Goal: Information Seeking & Learning: Compare options

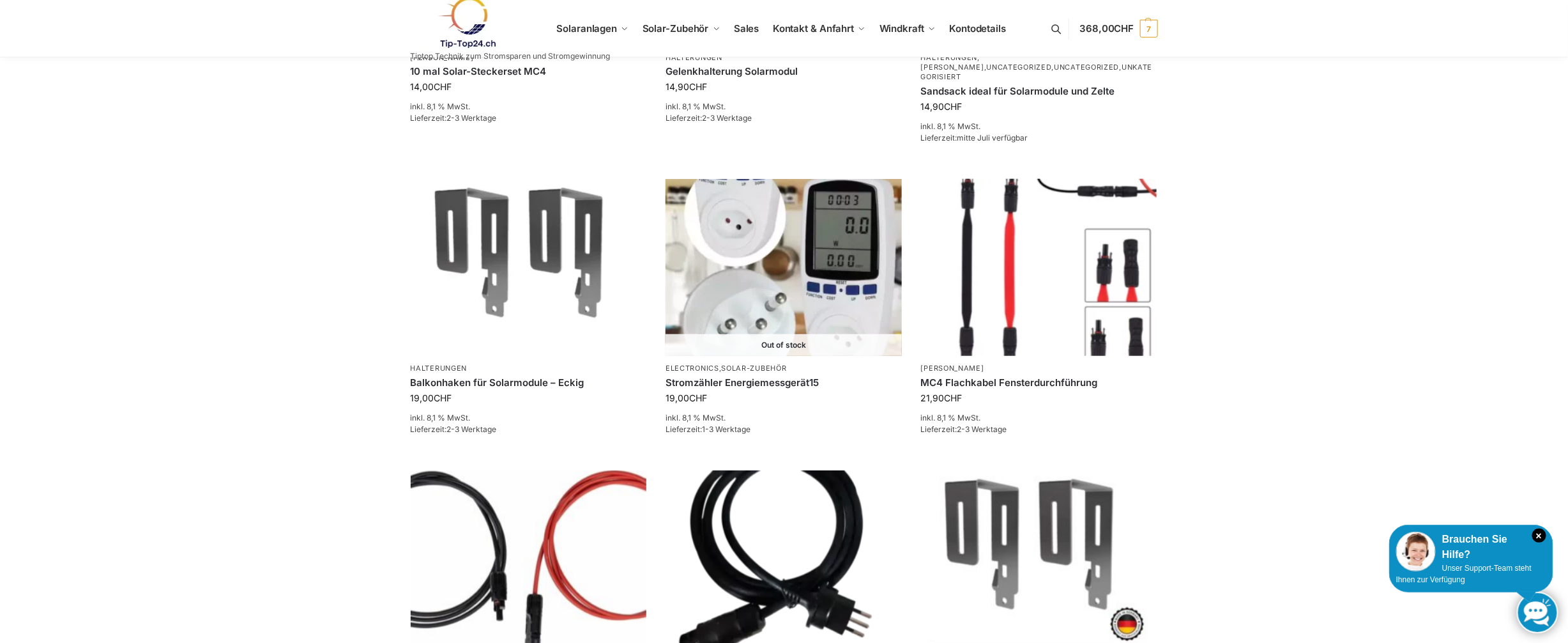
scroll to position [703, 0]
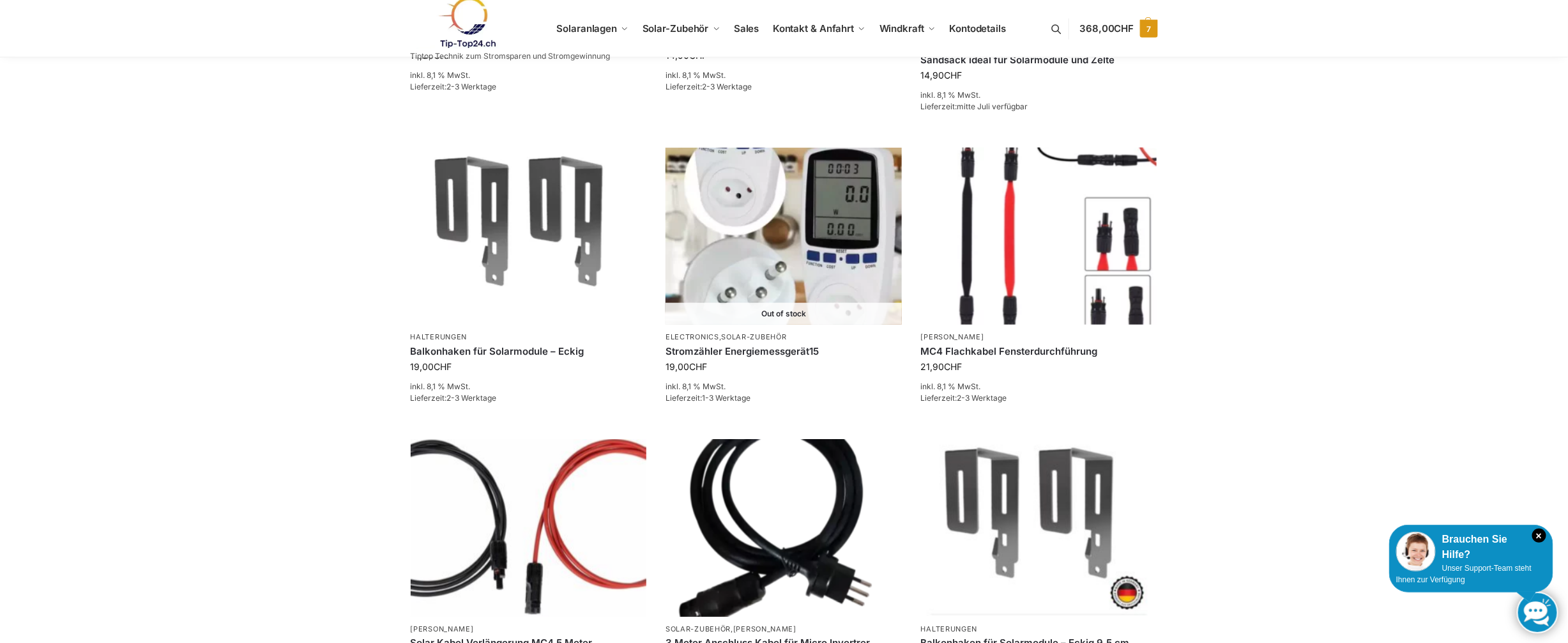
click at [1106, 34] on span "368,00 CHF" at bounding box center [1106, 28] width 54 height 12
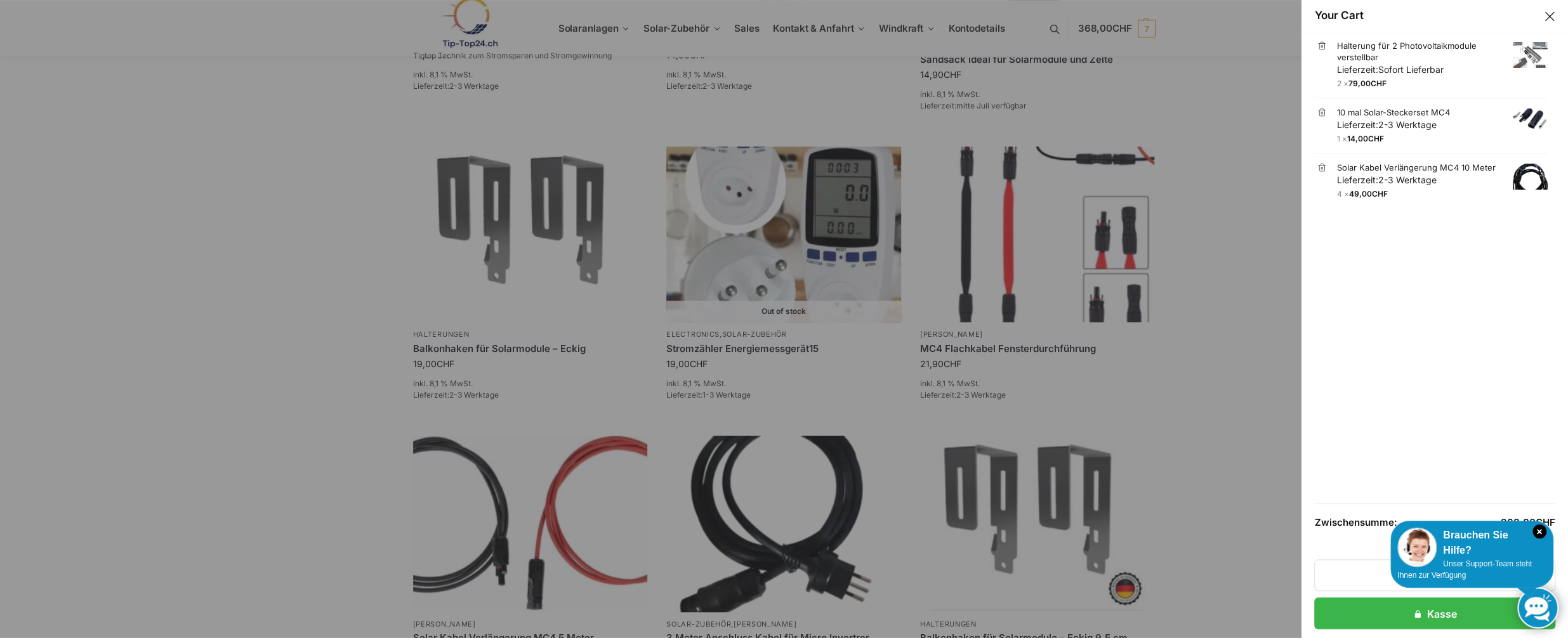
click at [1318, 47] on link "×" at bounding box center [1322, 46] width 9 height 9
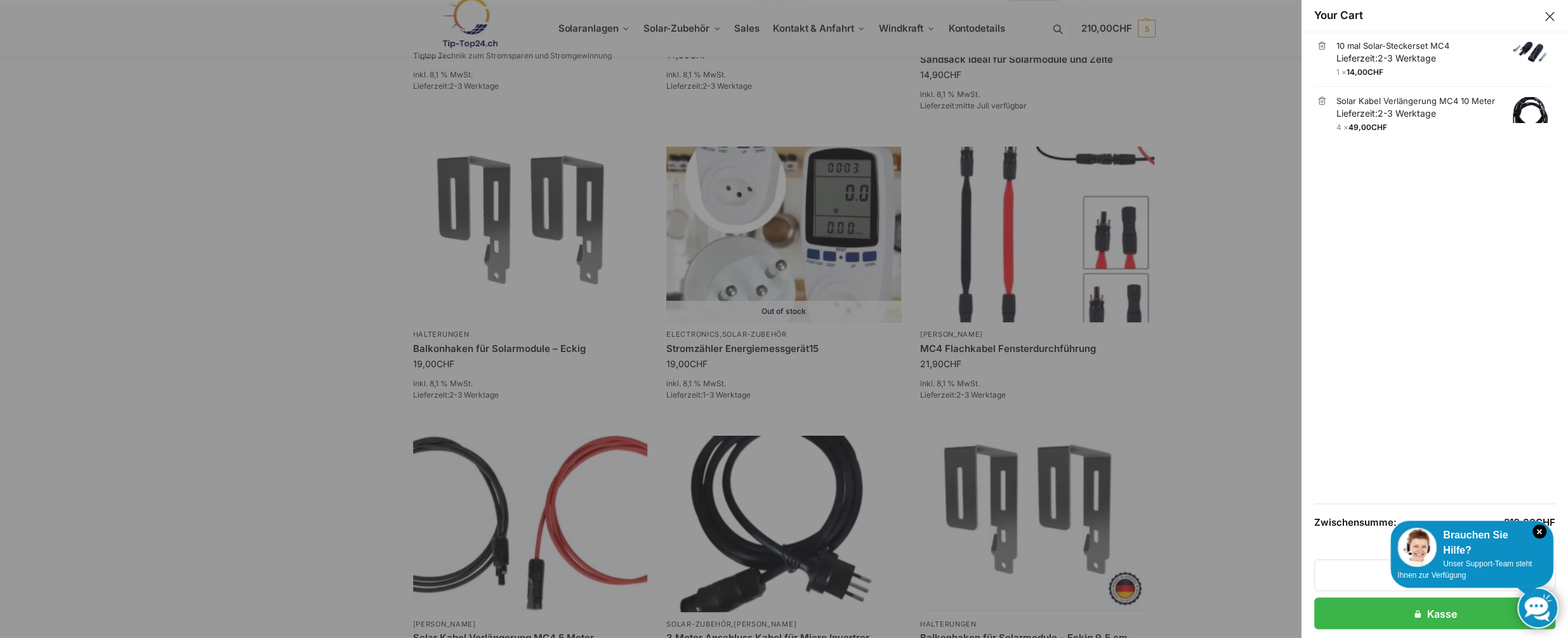
click at [1318, 102] on link "×" at bounding box center [1322, 101] width 9 height 9
click at [1318, 46] on link "×" at bounding box center [1322, 46] width 9 height 9
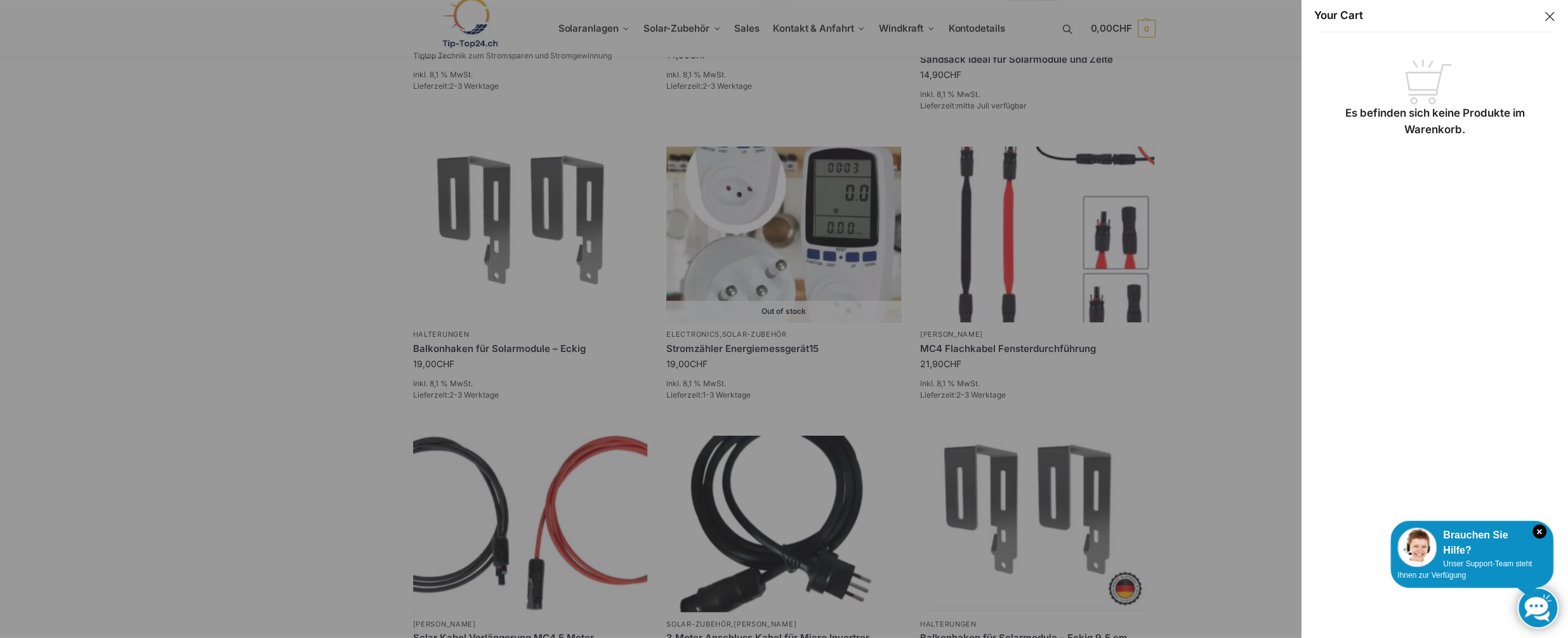
click at [314, 126] on body "× Brauchen Sie Hilfe? Unser Support-Team steht Ihnen zur Verfügung ! Skip to na…" at bounding box center [784, 138] width 1568 height 1672
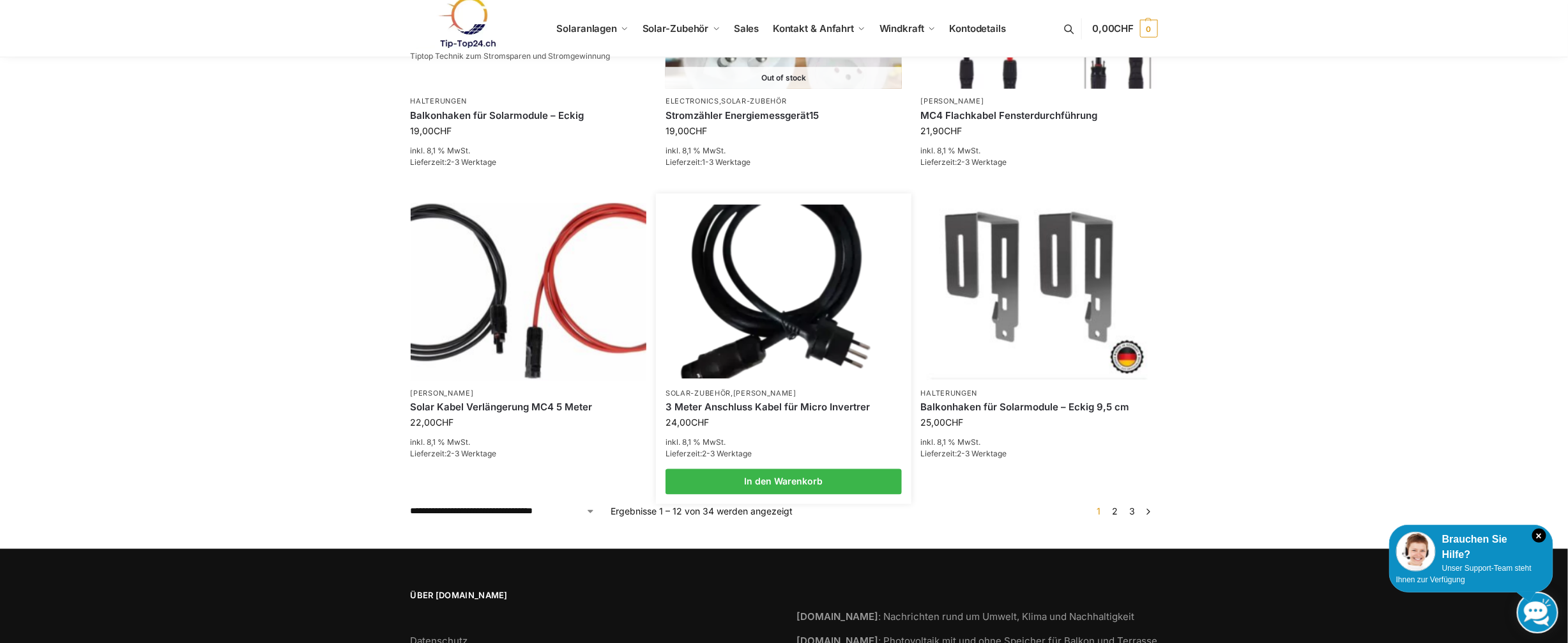
scroll to position [903, 0]
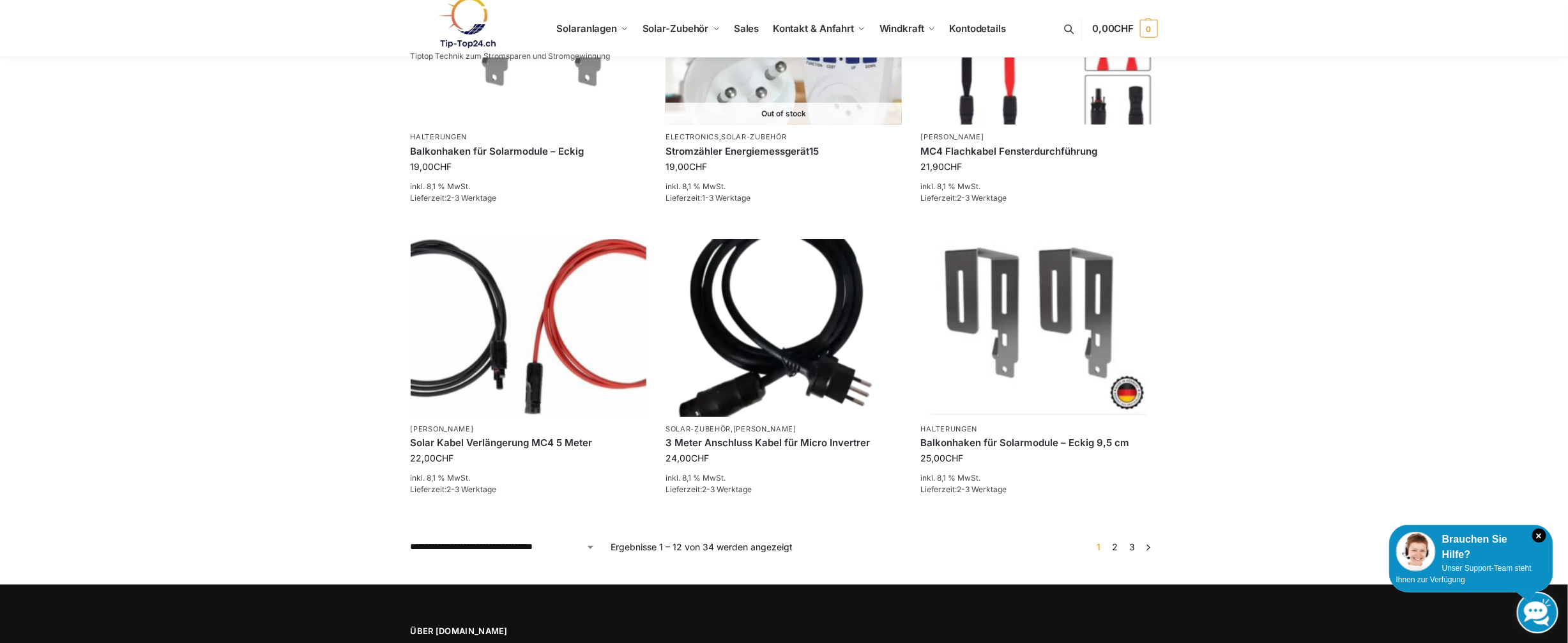
click at [1115, 542] on link "2" at bounding box center [1115, 547] width 12 height 11
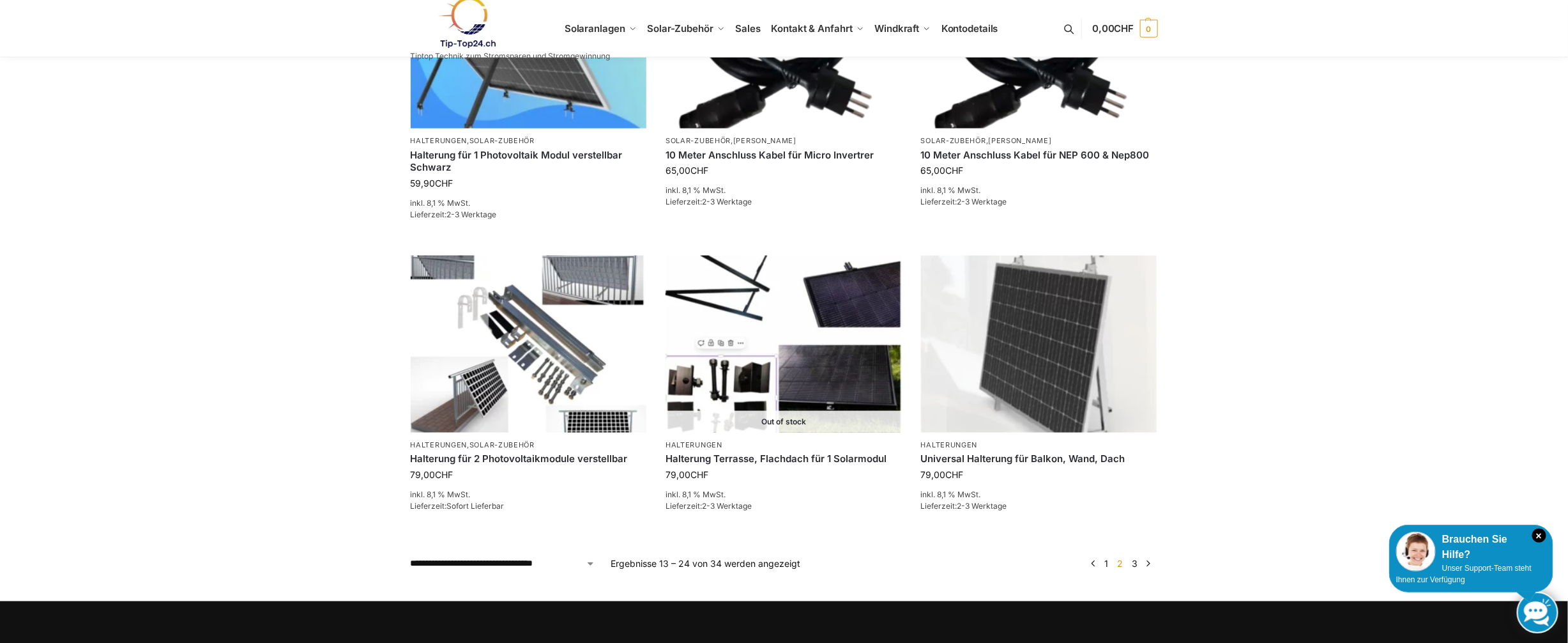
scroll to position [895, 0]
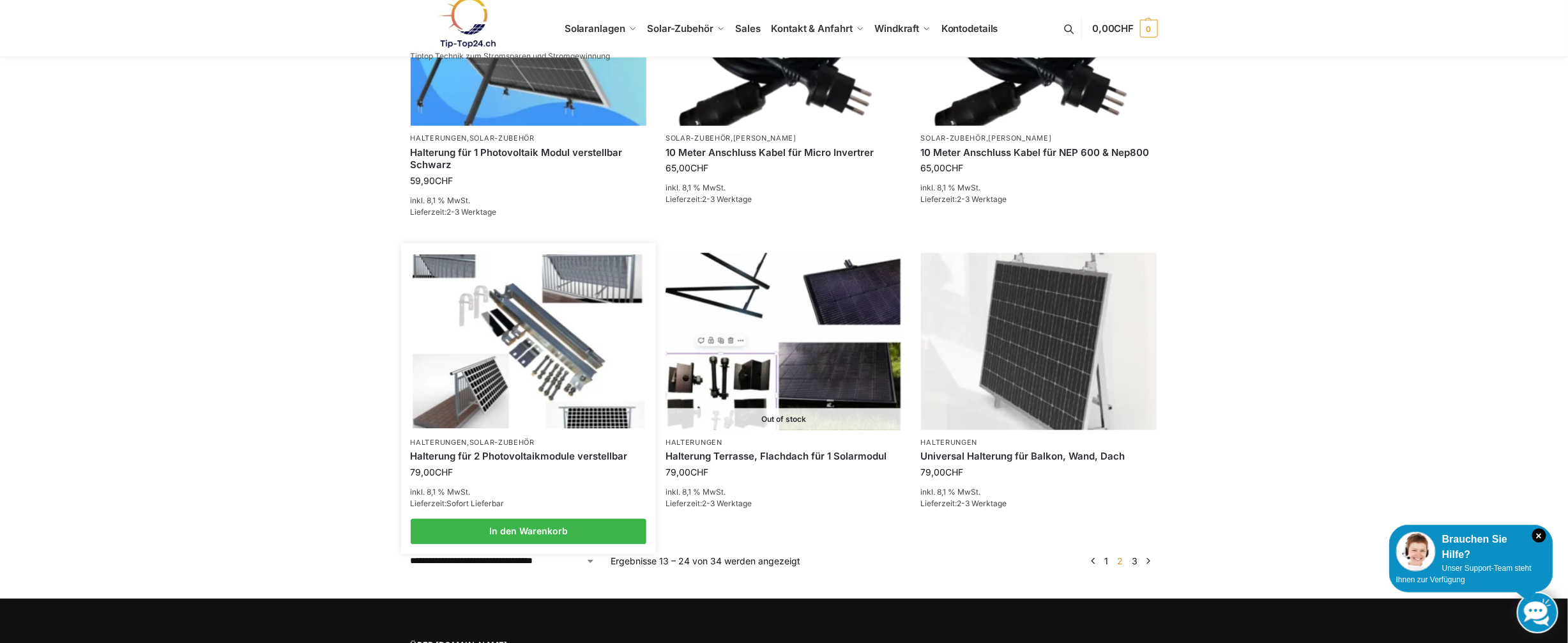
click at [610, 323] on img at bounding box center [528, 341] width 232 height 174
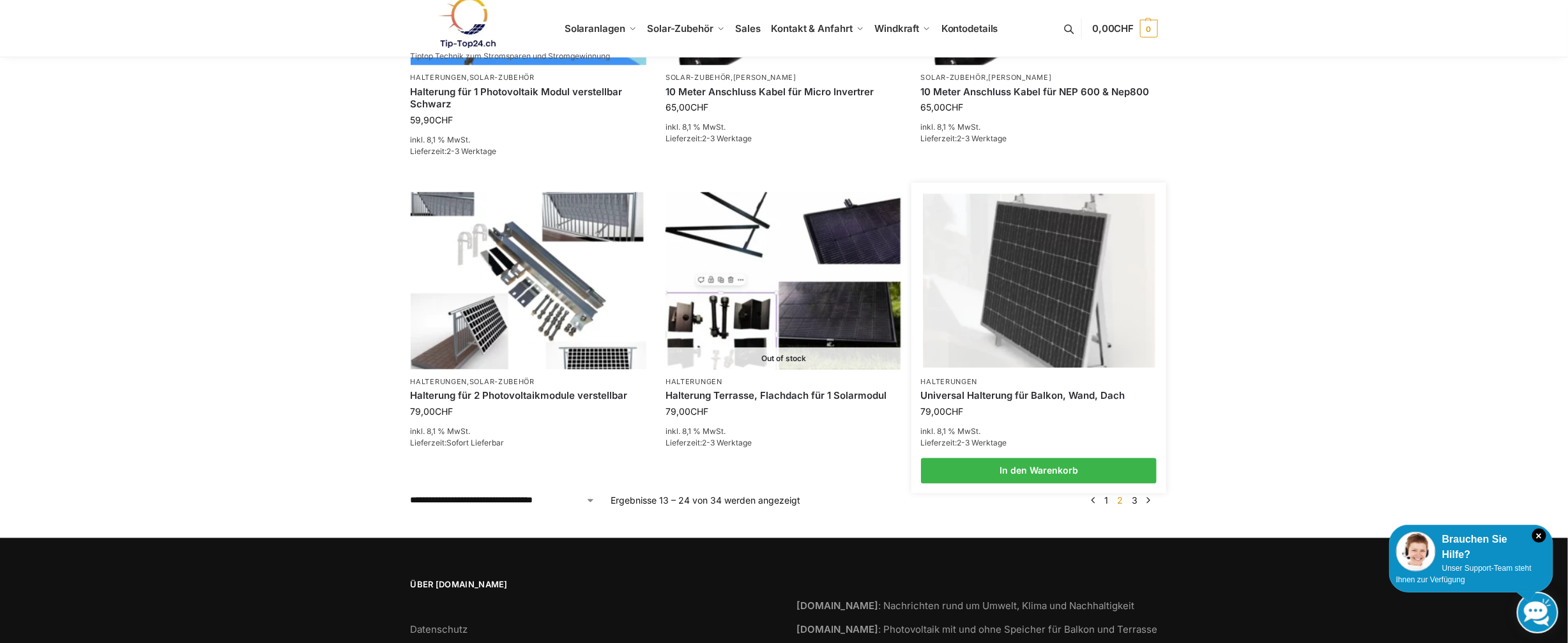
scroll to position [959, 0]
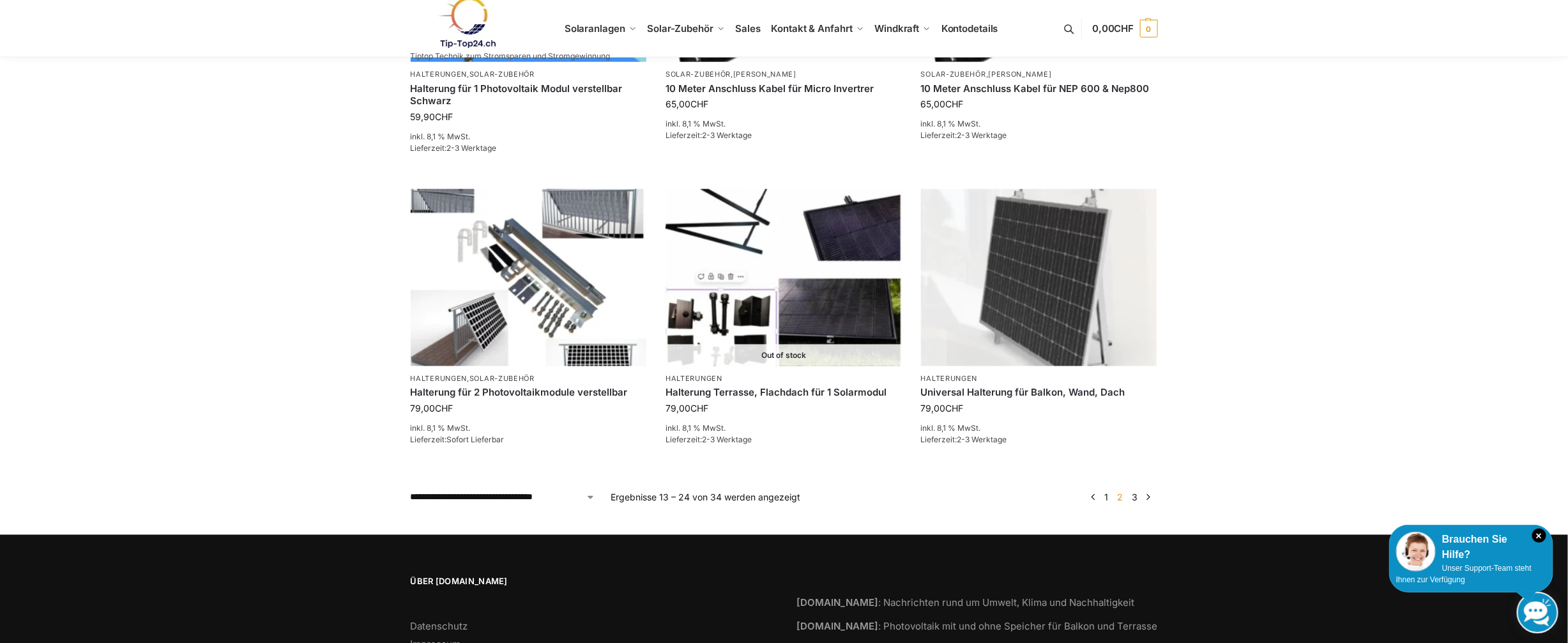
click at [1133, 497] on link "3" at bounding box center [1135, 497] width 12 height 11
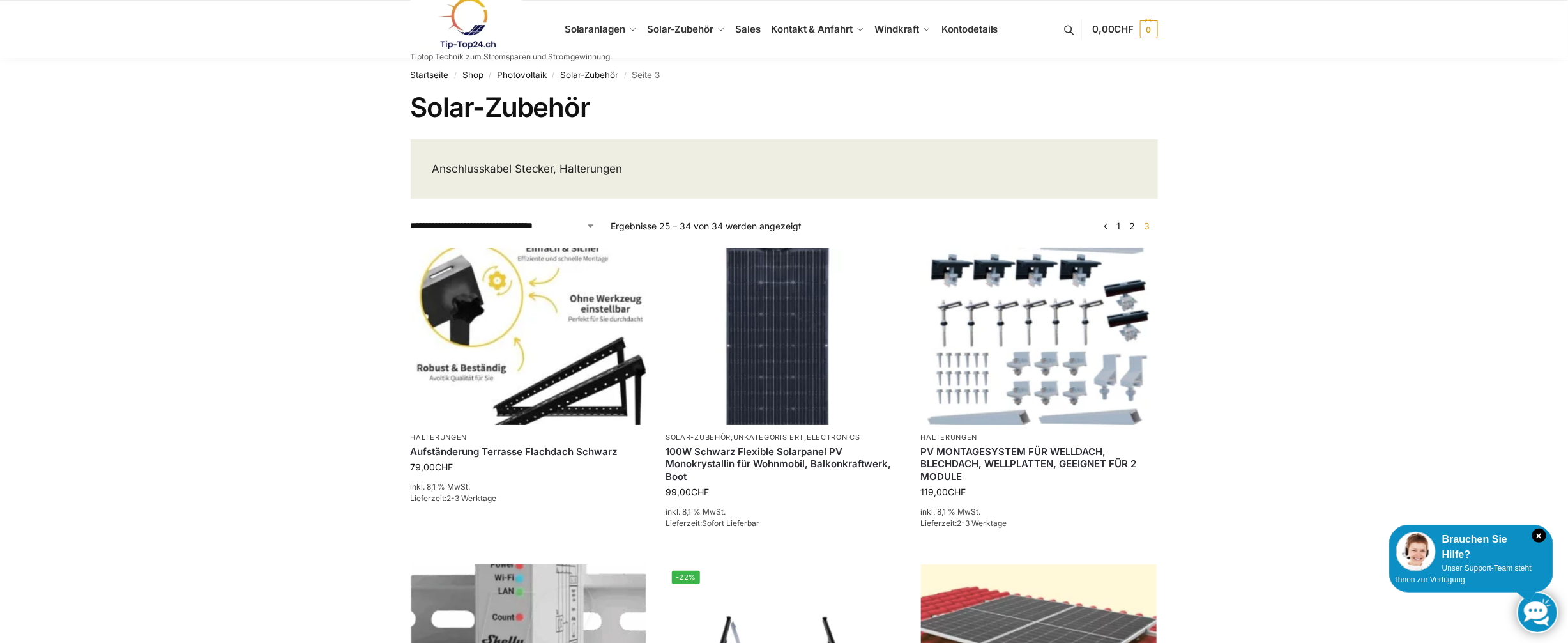
click at [1118, 225] on link "1" at bounding box center [1118, 226] width 10 height 11
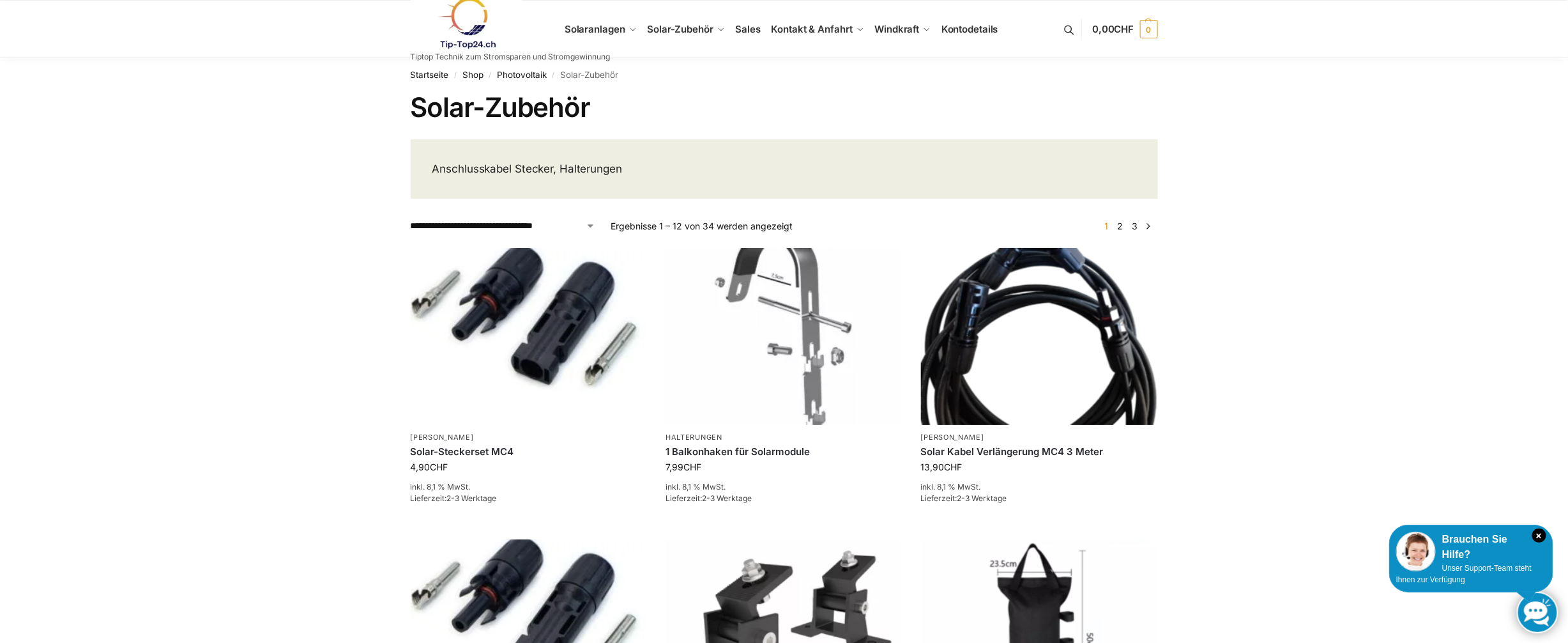
click at [1137, 224] on link "3" at bounding box center [1135, 226] width 12 height 11
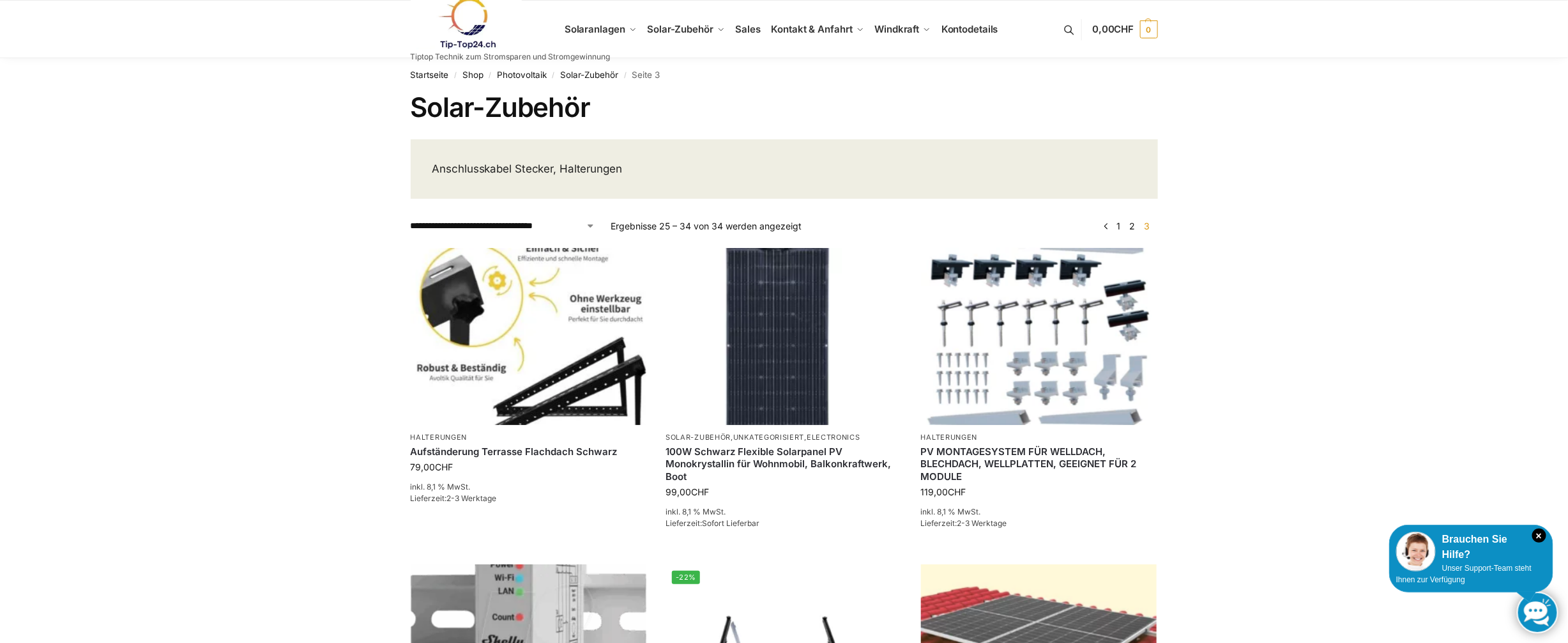
click at [1118, 223] on link "1" at bounding box center [1118, 226] width 10 height 11
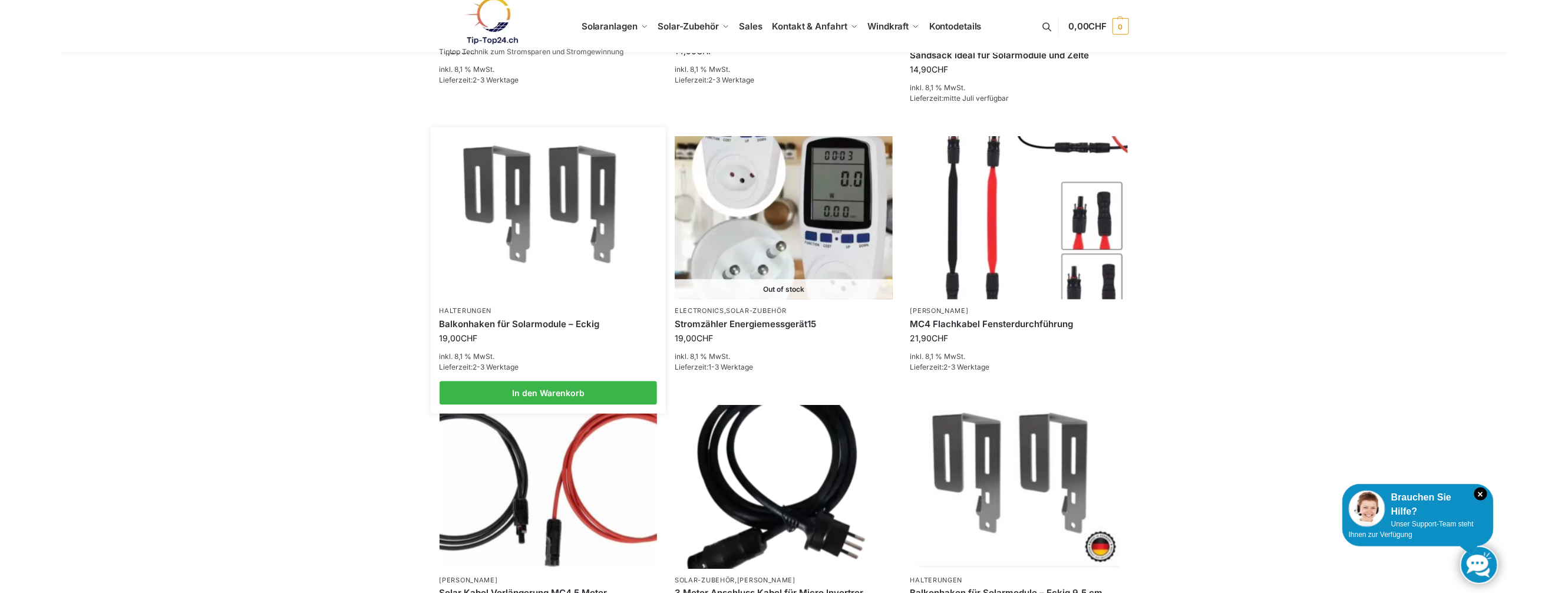
scroll to position [589, 0]
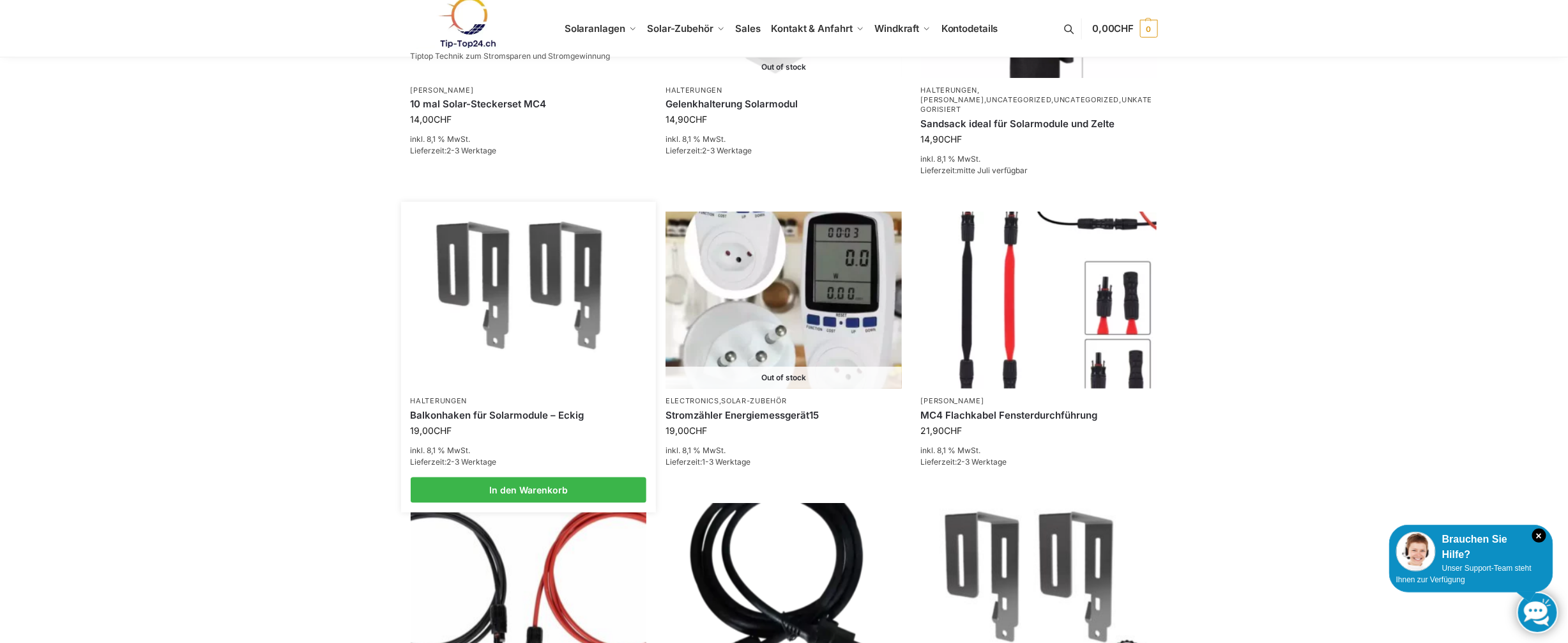
click at [536, 287] on img at bounding box center [528, 300] width 232 height 174
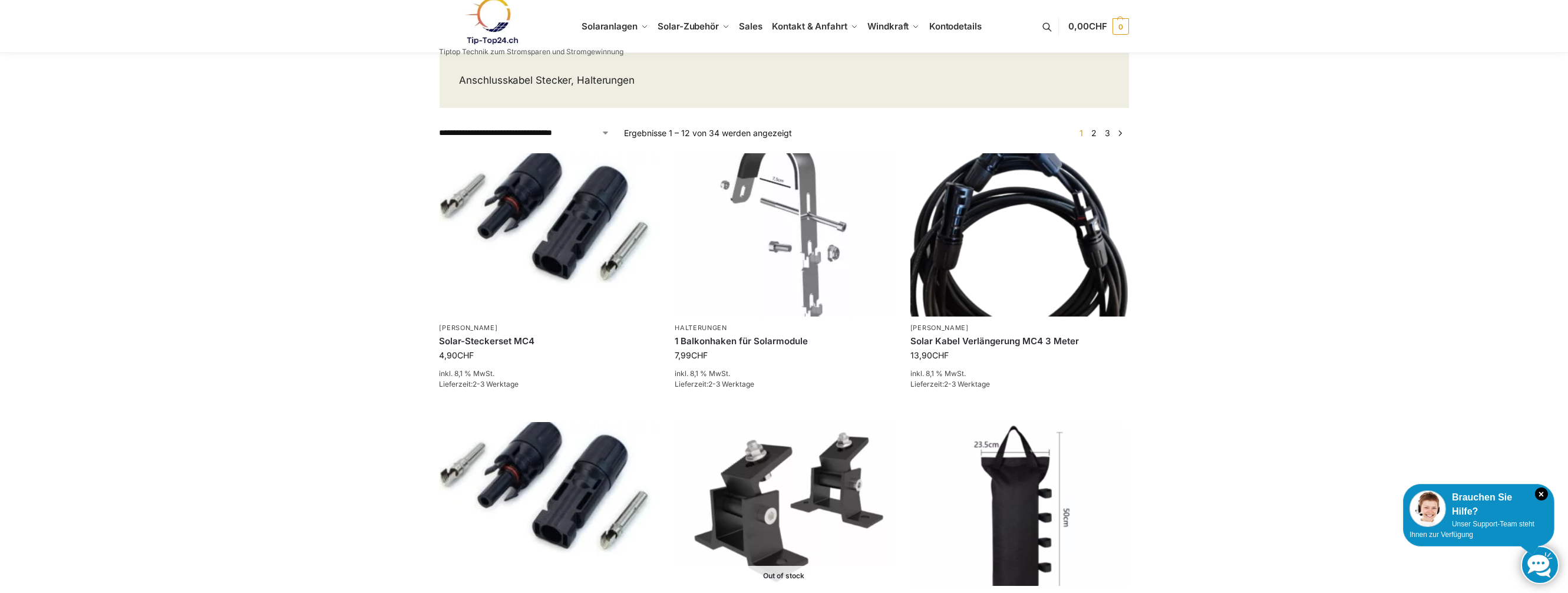
scroll to position [0, 0]
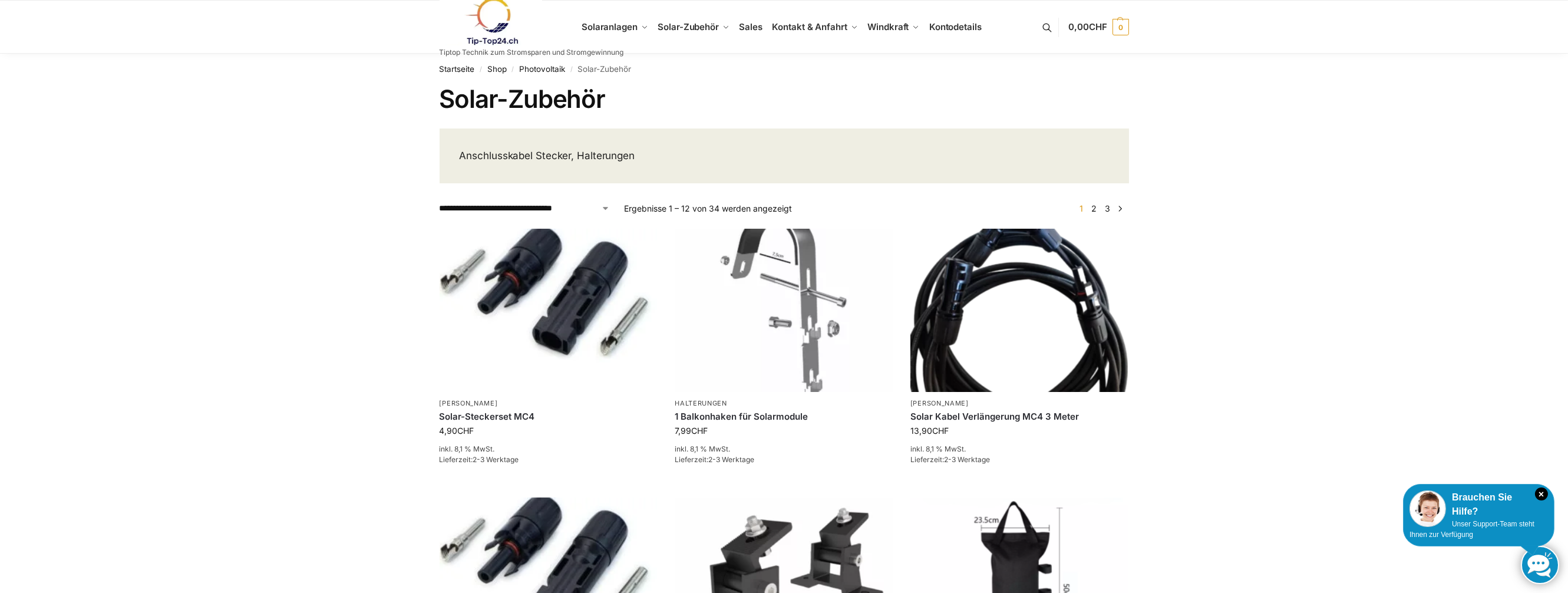
click at [1094, 205] on link "2" at bounding box center [1094, 208] width 11 height 10
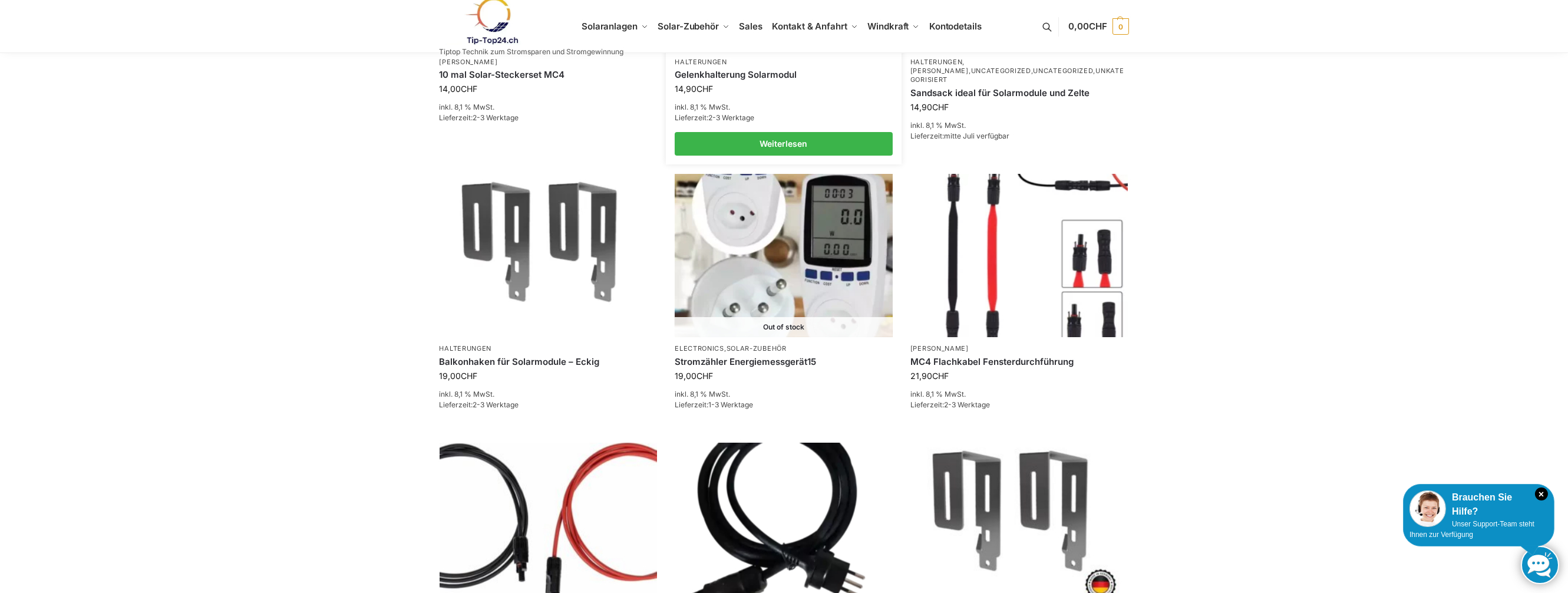
scroll to position [707, 0]
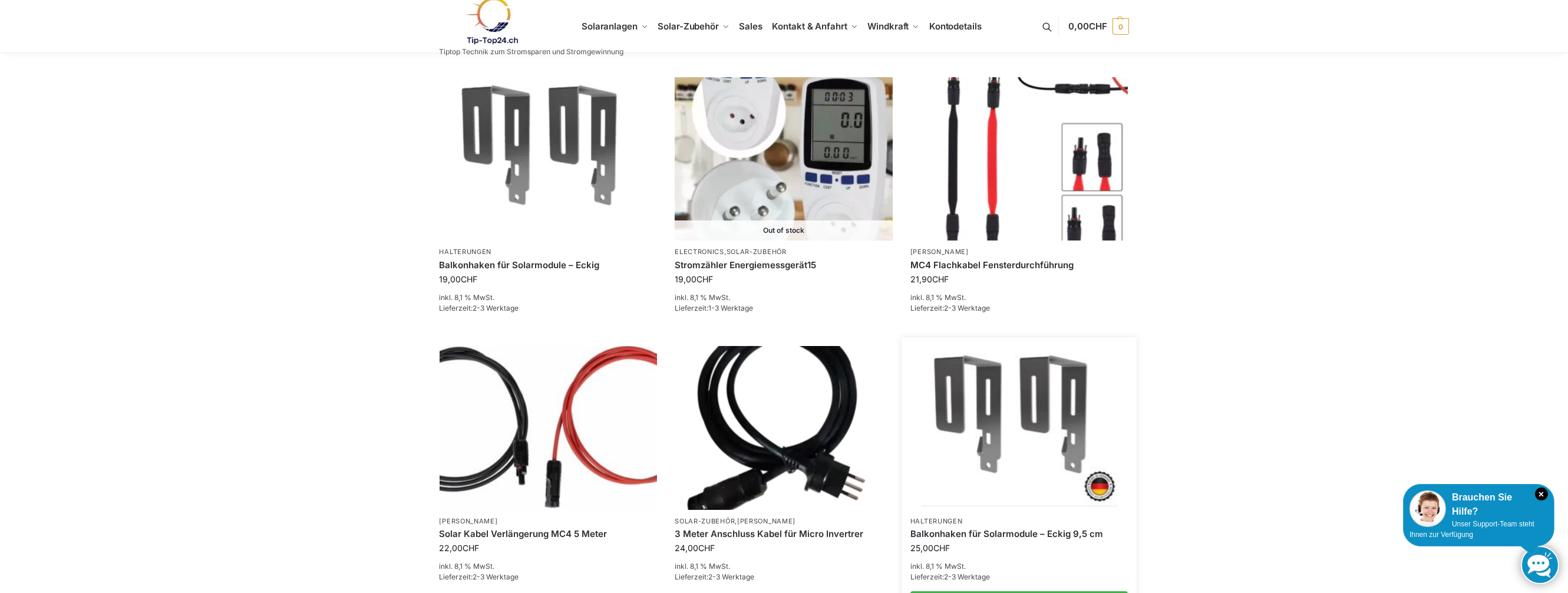
click at [1031, 402] on img at bounding box center [1019, 427] width 214 height 160
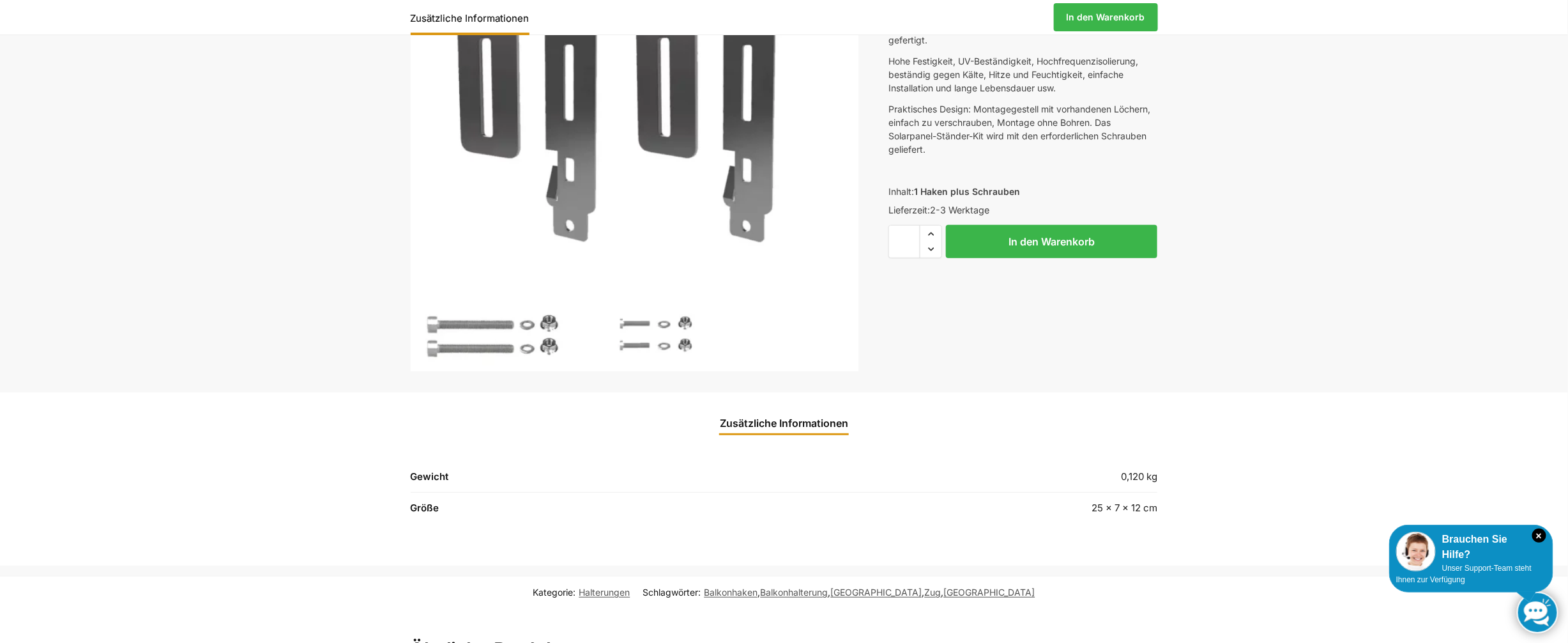
scroll to position [191, 0]
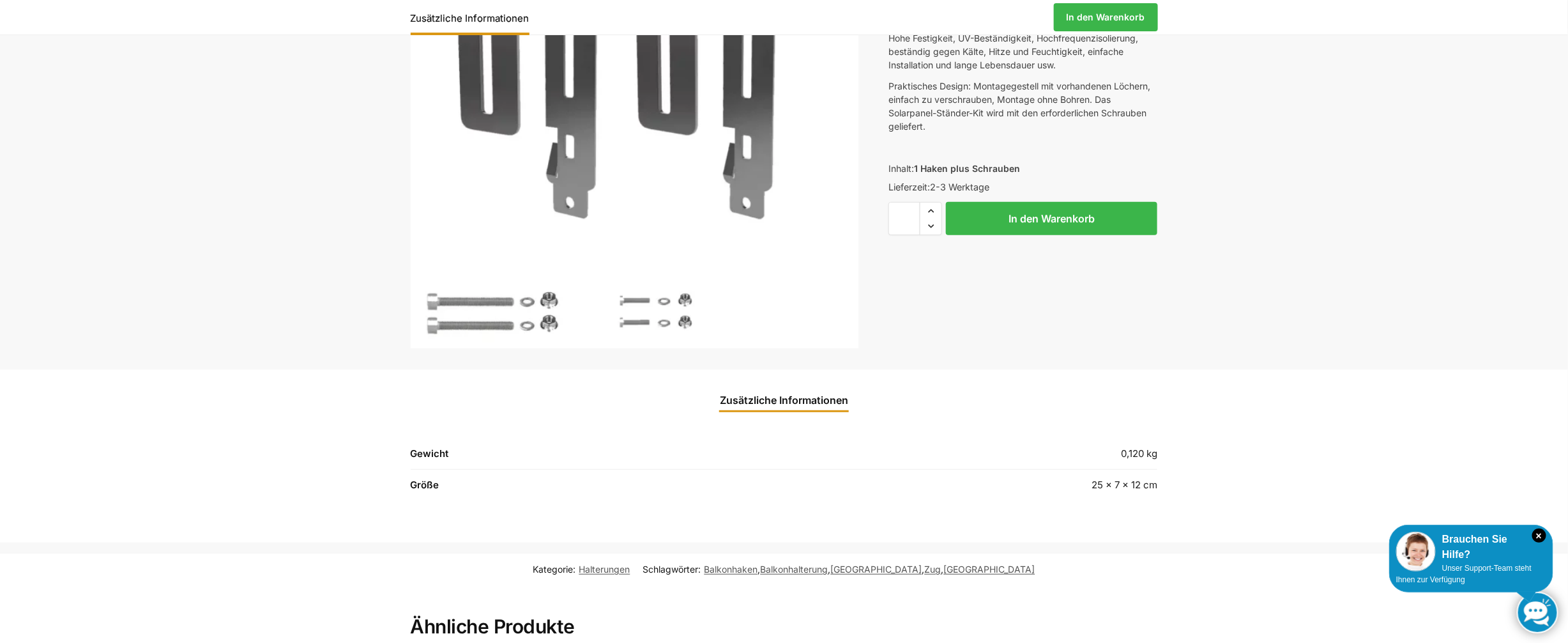
click at [796, 397] on link "Zusätzliche Informationen" at bounding box center [784, 400] width 144 height 30
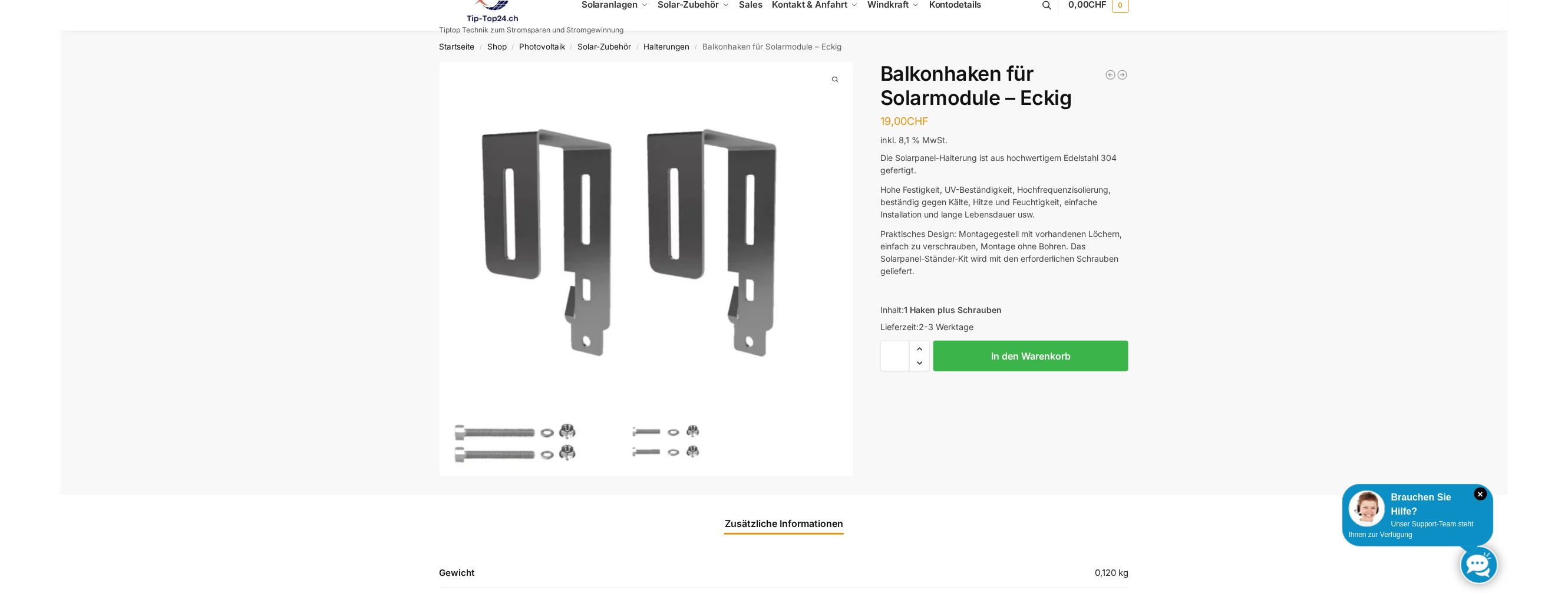
scroll to position [0, 0]
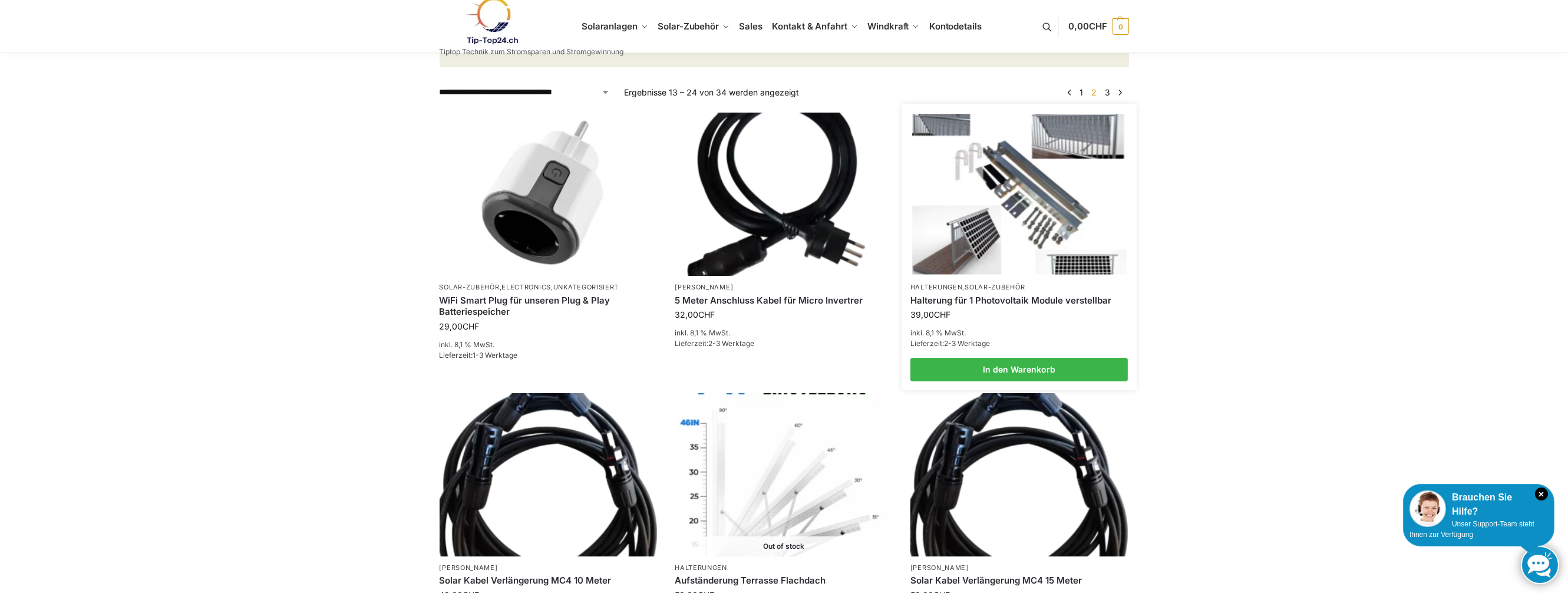
scroll to position [118, 0]
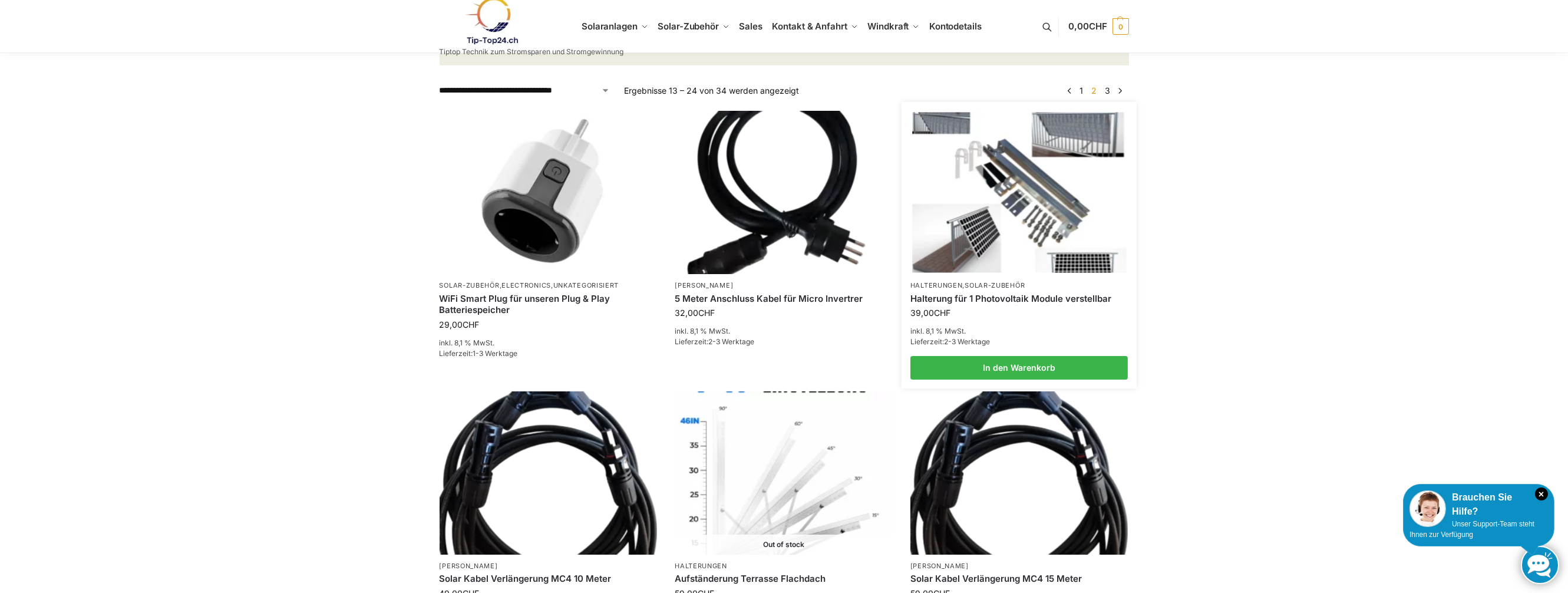
click at [1062, 217] on img at bounding box center [1019, 192] width 214 height 160
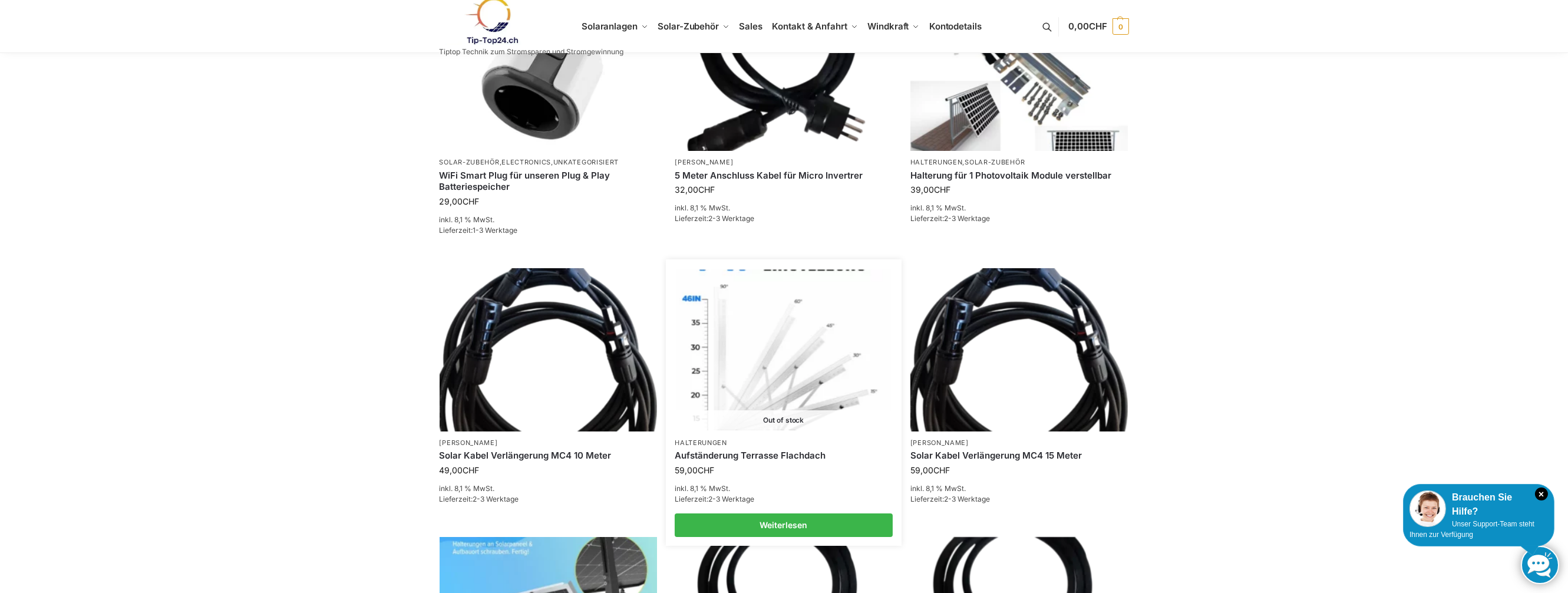
scroll to position [295, 0]
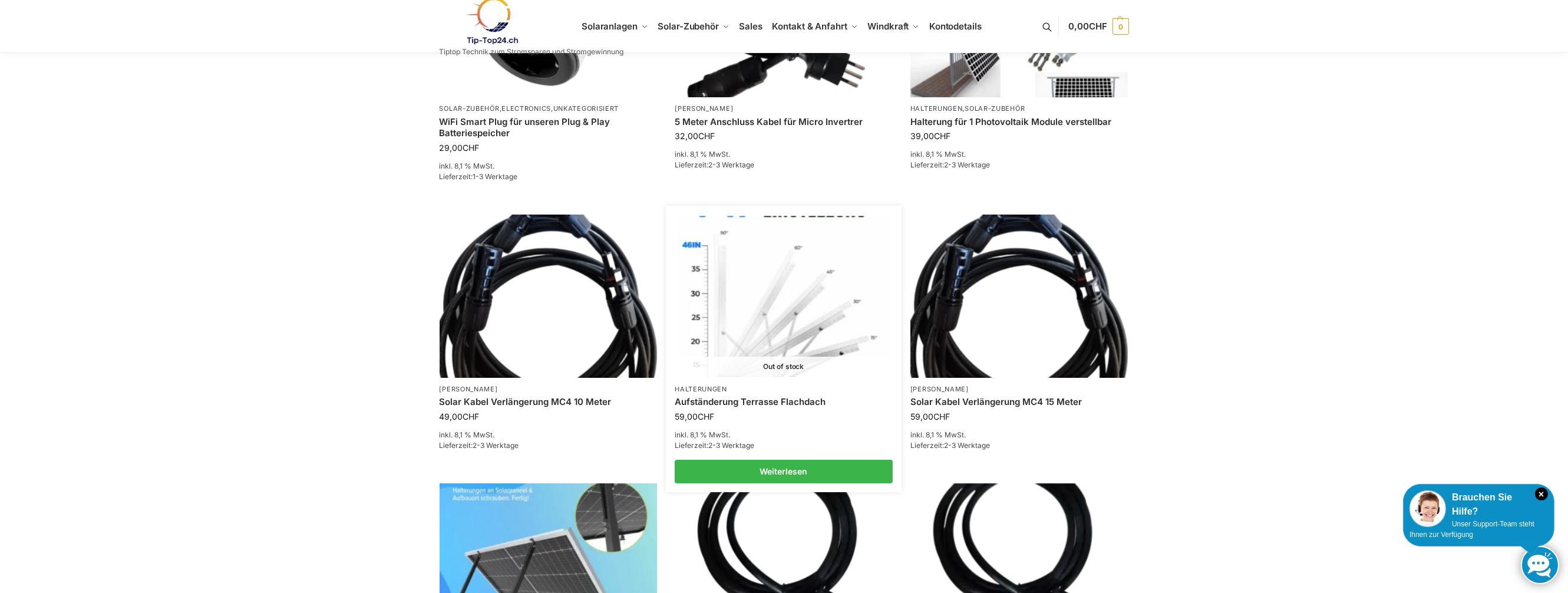
click at [796, 327] on img at bounding box center [783, 295] width 214 height 160
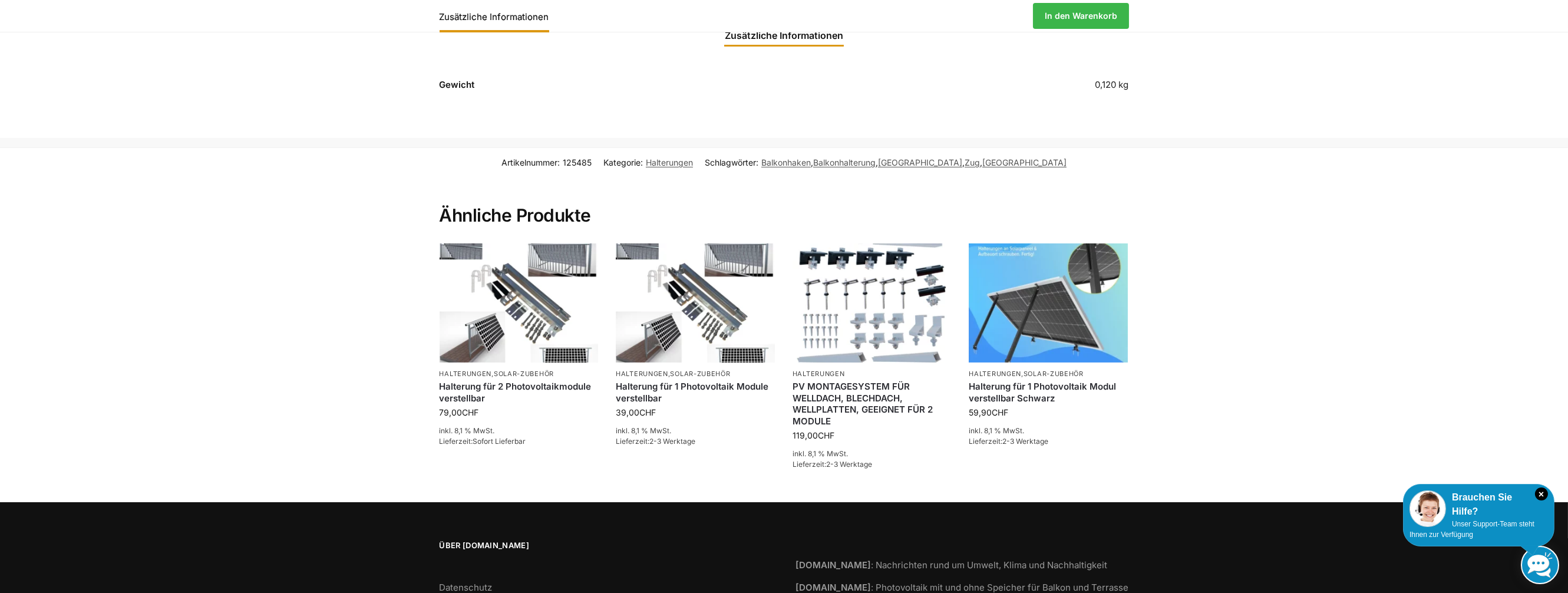
scroll to position [530, 0]
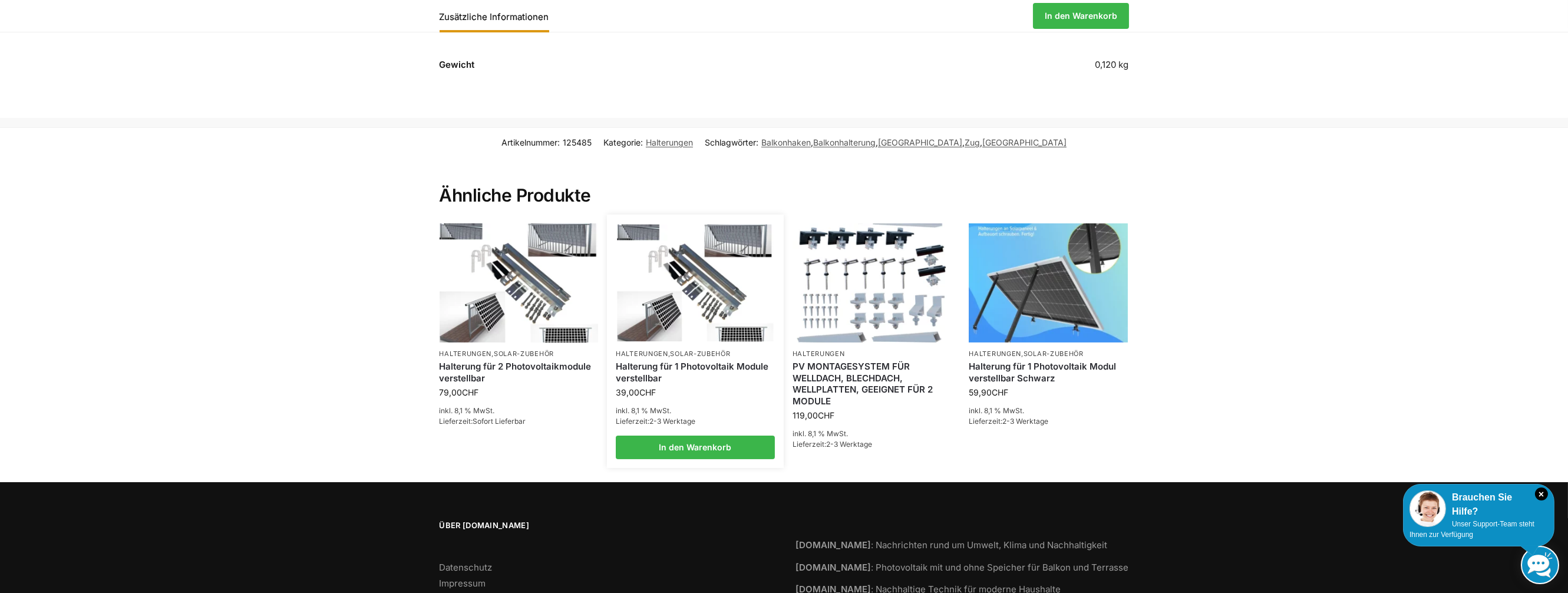
click at [689, 304] on img at bounding box center [696, 283] width 156 height 118
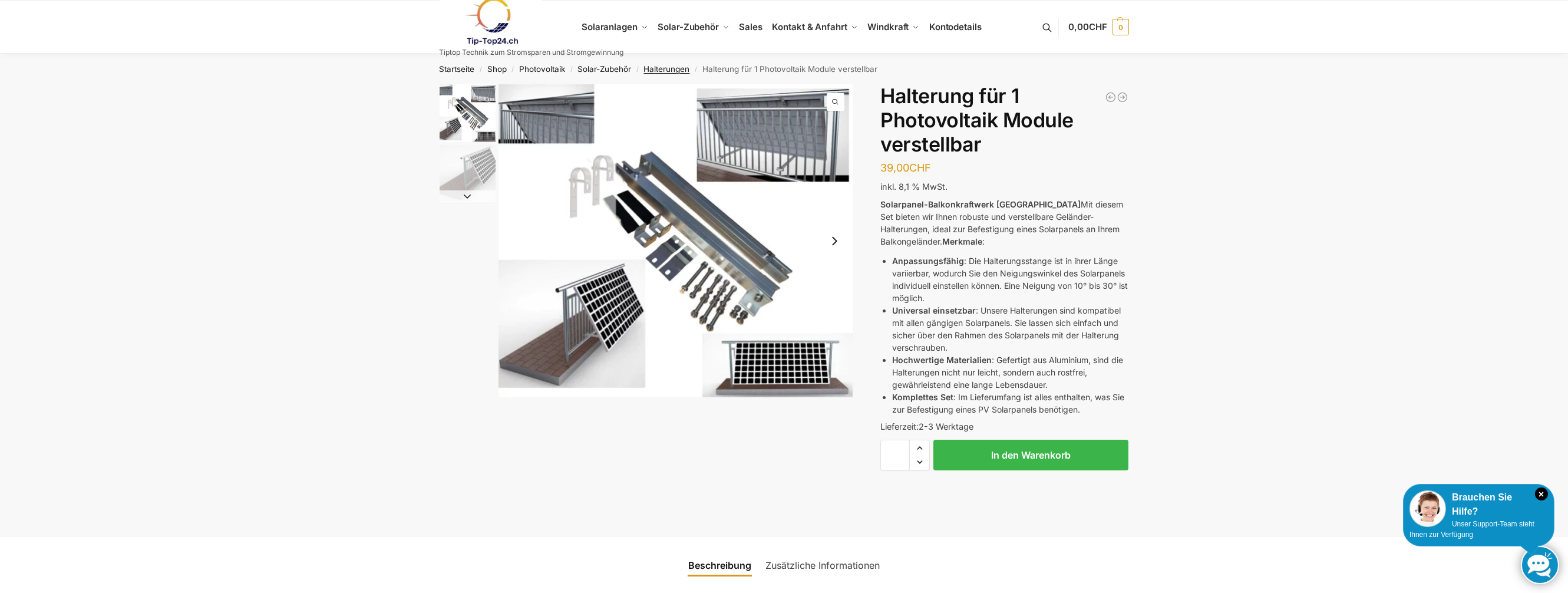
click at [673, 68] on link "Halterungen" at bounding box center [667, 69] width 46 height 9
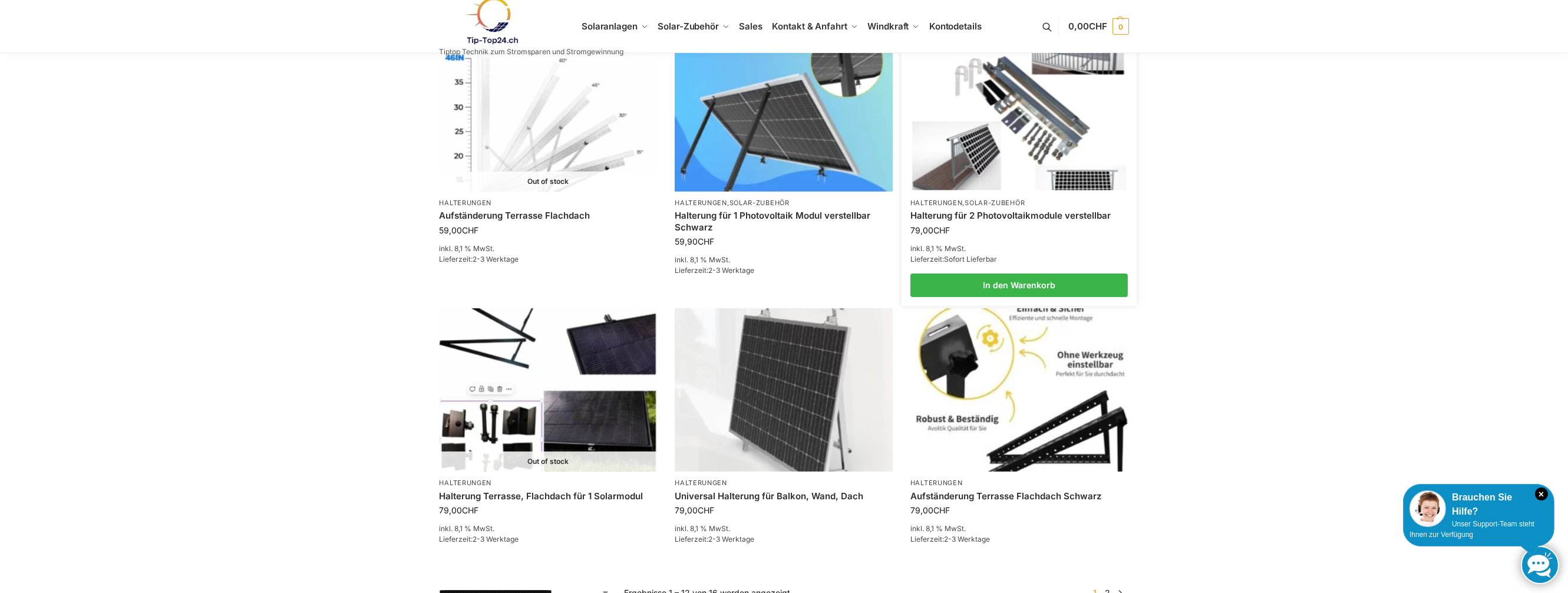
scroll to position [1002, 0]
